Goal: Check status: Check status

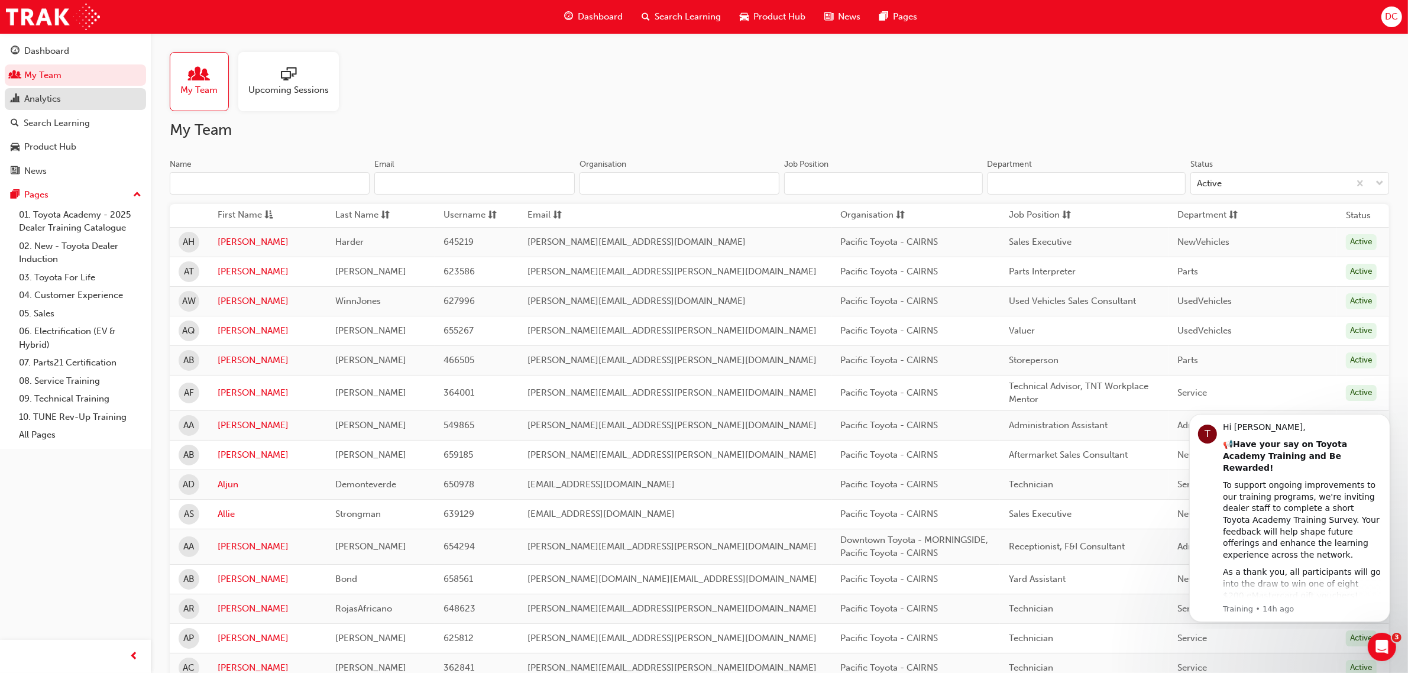
click at [70, 103] on div "Analytics" at bounding box center [75, 99] width 129 height 15
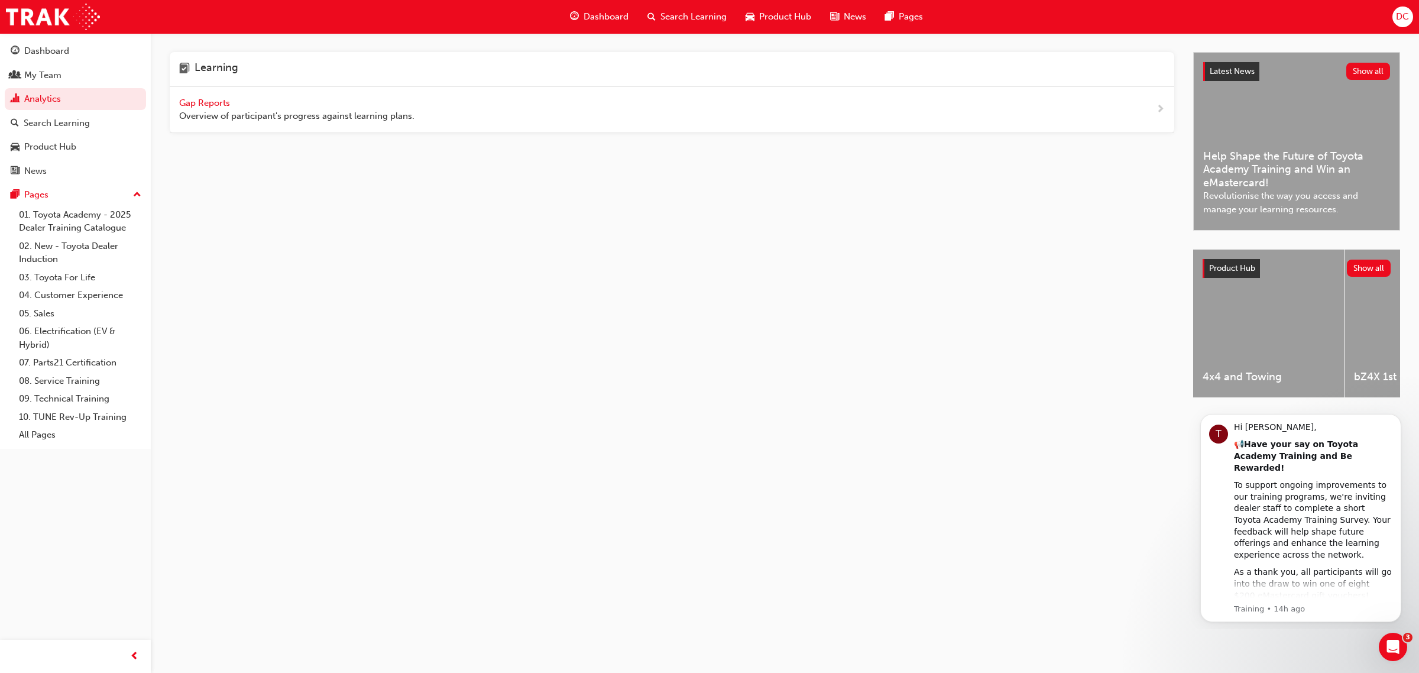
click at [199, 101] on span "Gap Reports" at bounding box center [205, 103] width 53 height 11
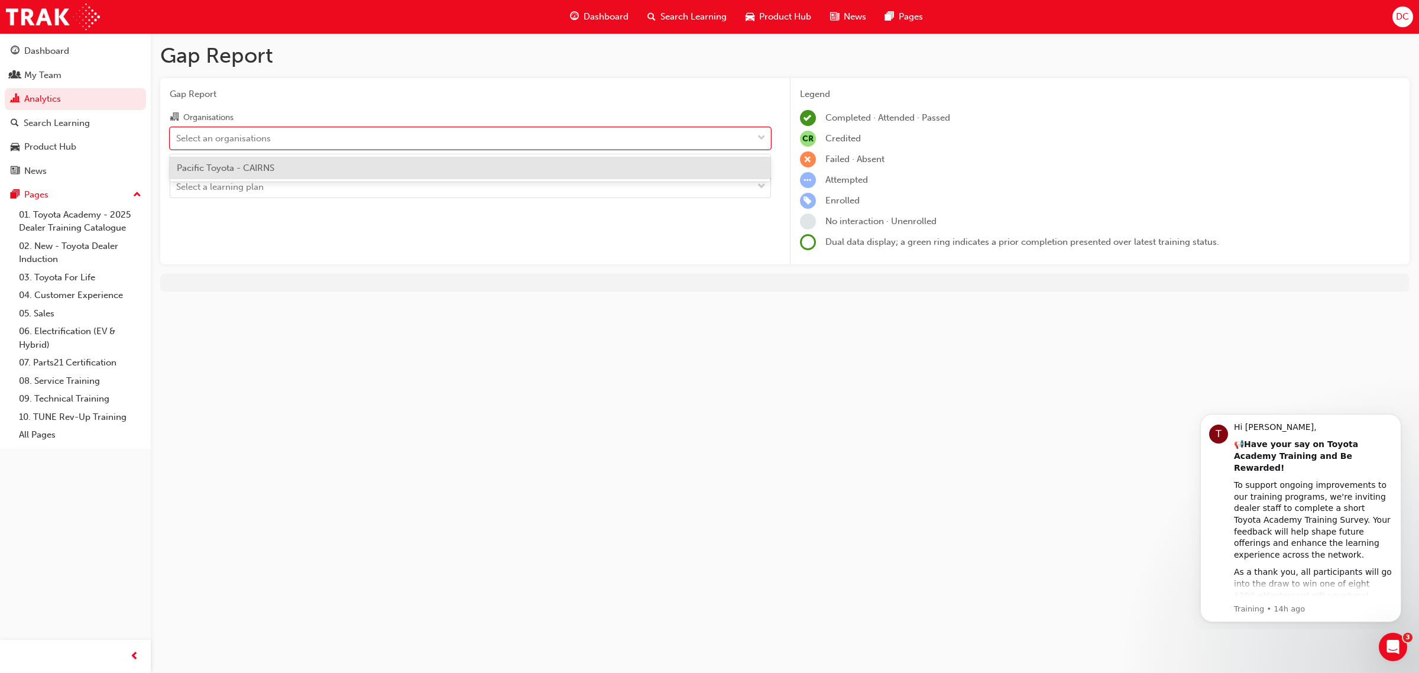
click at [362, 139] on div "Select an organisations" at bounding box center [461, 138] width 582 height 21
click at [177, 139] on input "Organisations option Pacific Toyota - CAIRNS focused, 1 of 1. 1 result availabl…" at bounding box center [176, 137] width 1 height 10
click at [313, 174] on div "Pacific Toyota - CAIRNS" at bounding box center [470, 168] width 601 height 23
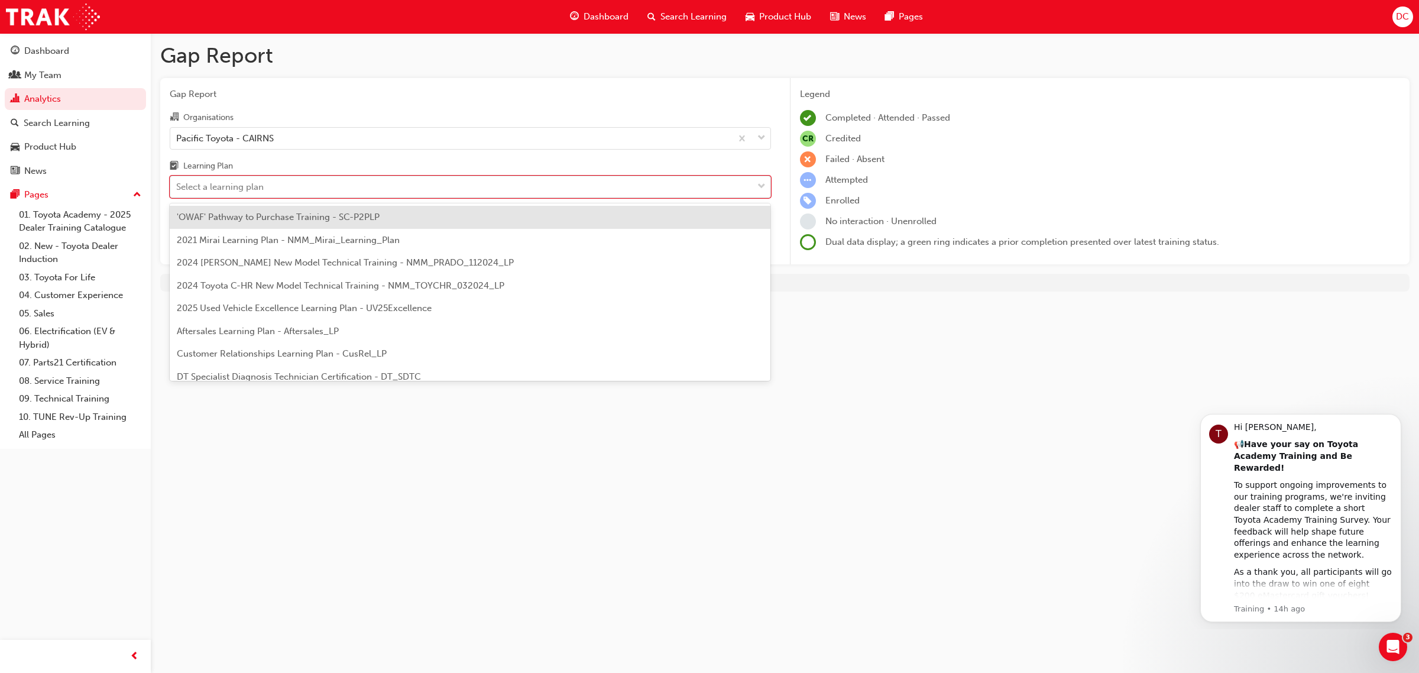
click at [290, 186] on div "Select a learning plan" at bounding box center [461, 187] width 582 height 21
click at [177, 186] on input "Learning Plan option 'OWAF' Pathway to Purchase Training - SC-P2PLP focused, 1 …" at bounding box center [176, 187] width 1 height 10
click at [312, 307] on span "2025 Used Vehicle Excellence Learning Plan - UV25Excellence" at bounding box center [304, 308] width 255 height 11
